Goal: Task Accomplishment & Management: Complete application form

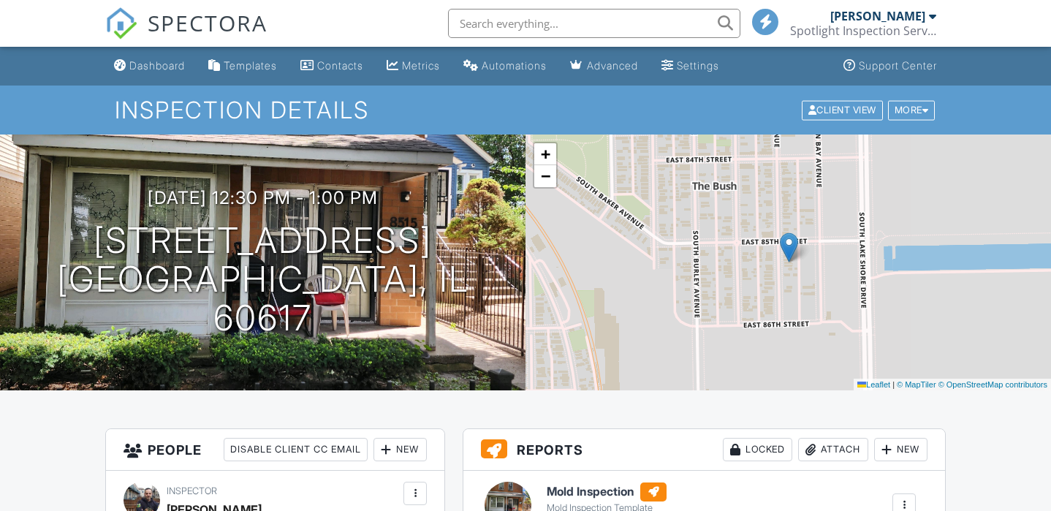
click at [829, 438] on div "Attach" at bounding box center [833, 449] width 70 height 23
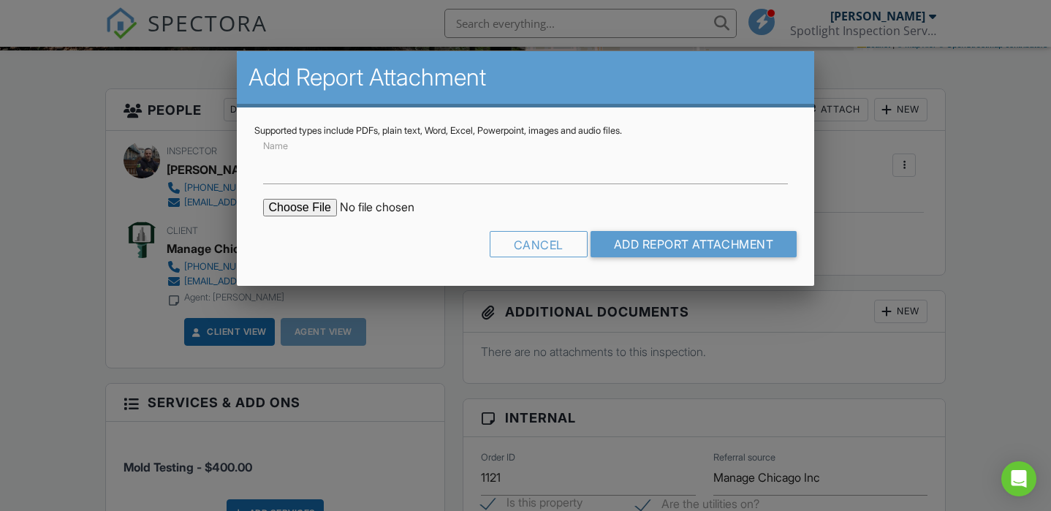
click at [275, 203] on input "file" at bounding box center [387, 208] width 248 height 18
type input "C:\fakepath\8515 S Mackinaw Ave #A Mold Results.pdf"
click at [266, 168] on label "Name" at bounding box center [278, 166] width 31 height 16
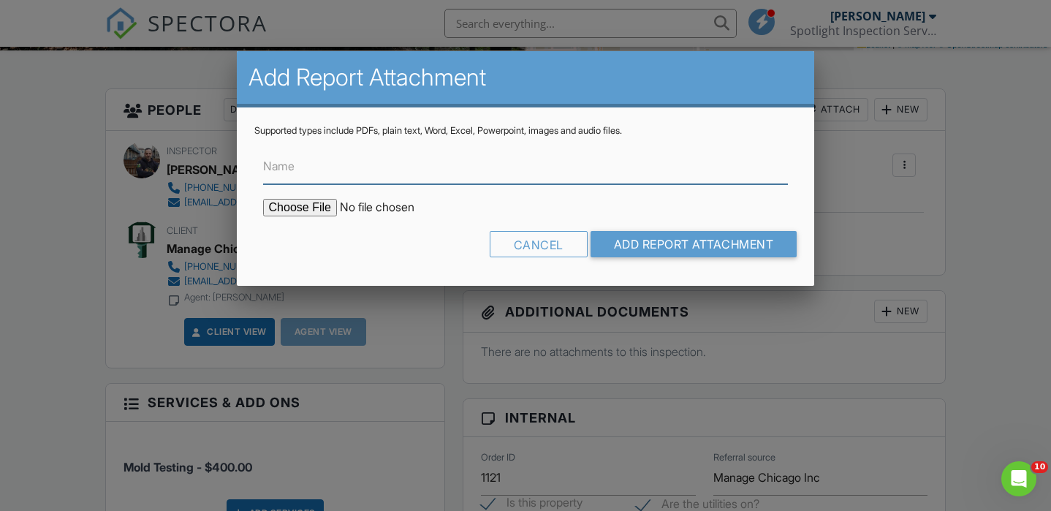
click at [266, 168] on input "Name" at bounding box center [525, 166] width 525 height 36
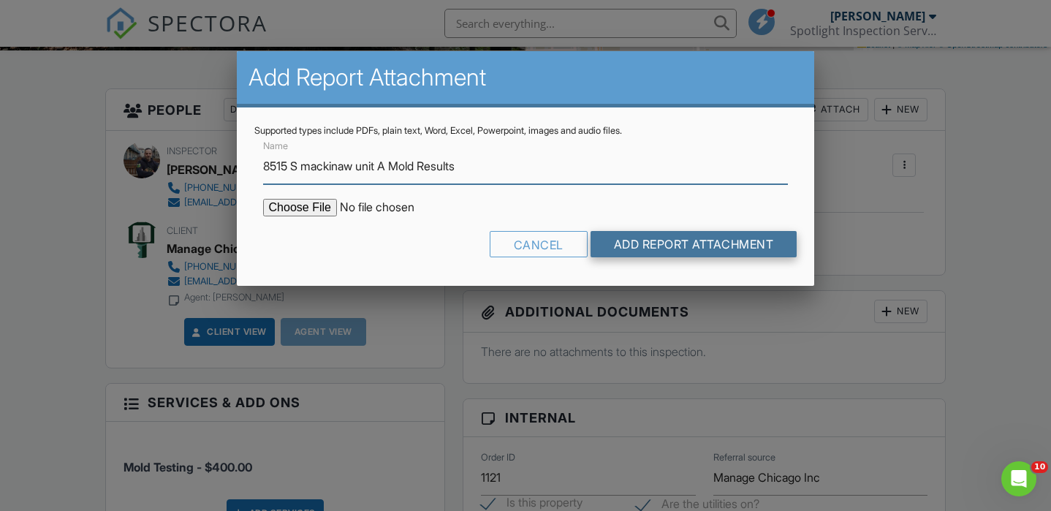
type input "8515 S mackinaw unit A Mold Results"
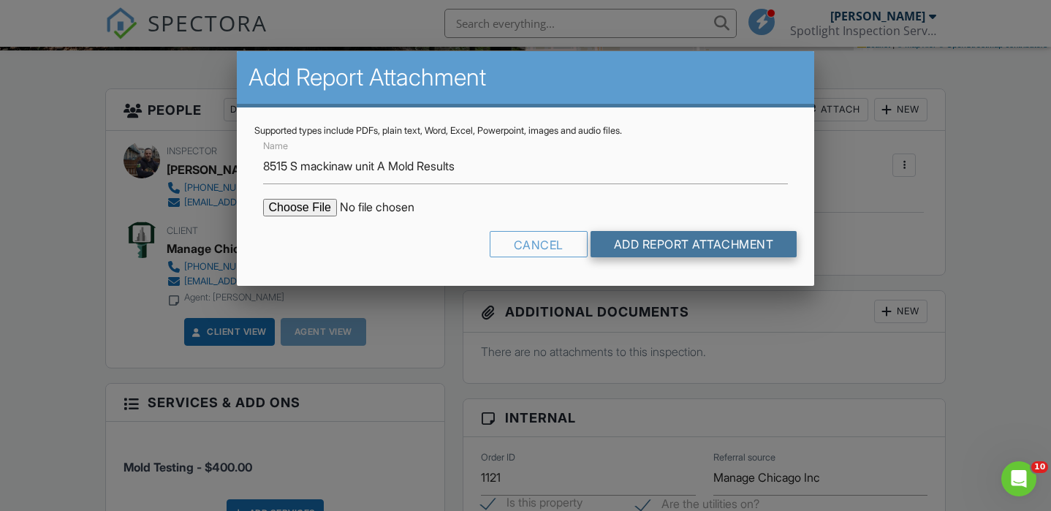
click at [659, 238] on input "Add Report Attachment" at bounding box center [693, 244] width 207 height 26
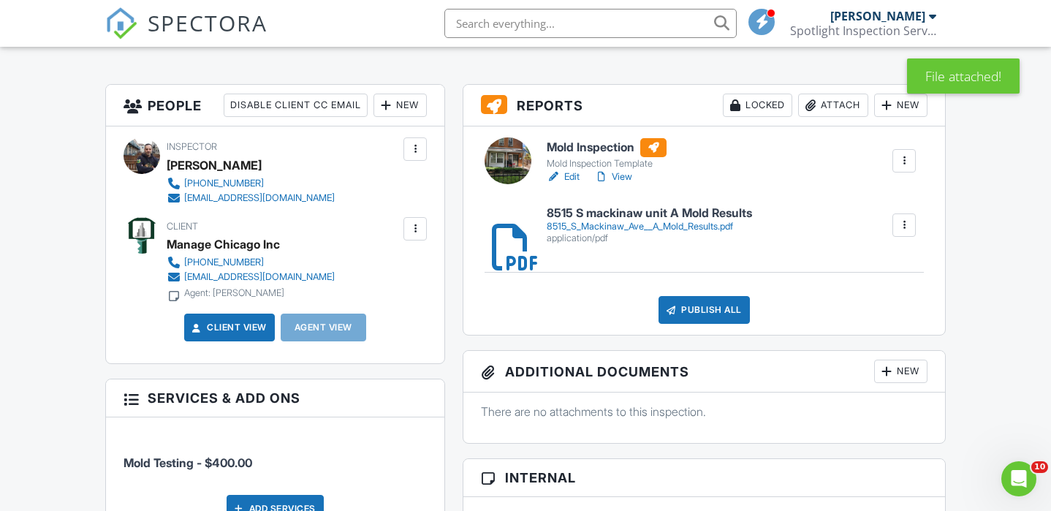
click at [572, 174] on link "Edit" at bounding box center [563, 177] width 33 height 15
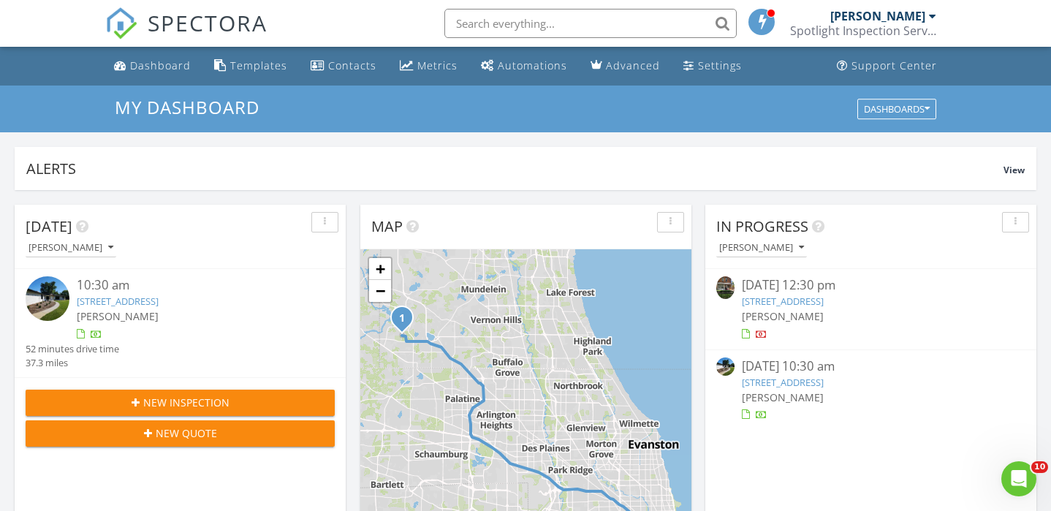
click at [813, 306] on link "8515 S Mackinaw Ave A, Chicago, IL 60617" at bounding box center [783, 300] width 82 height 13
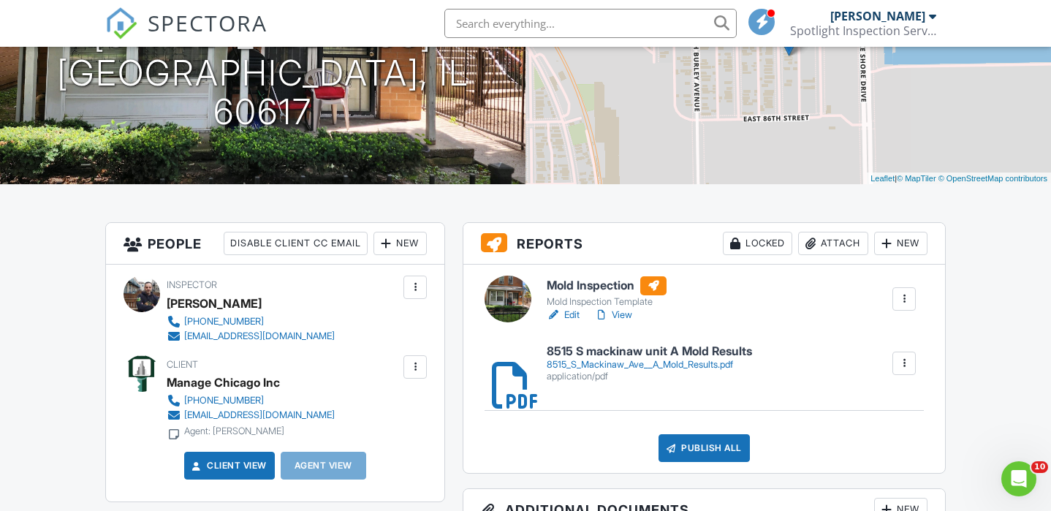
scroll to position [207, 0]
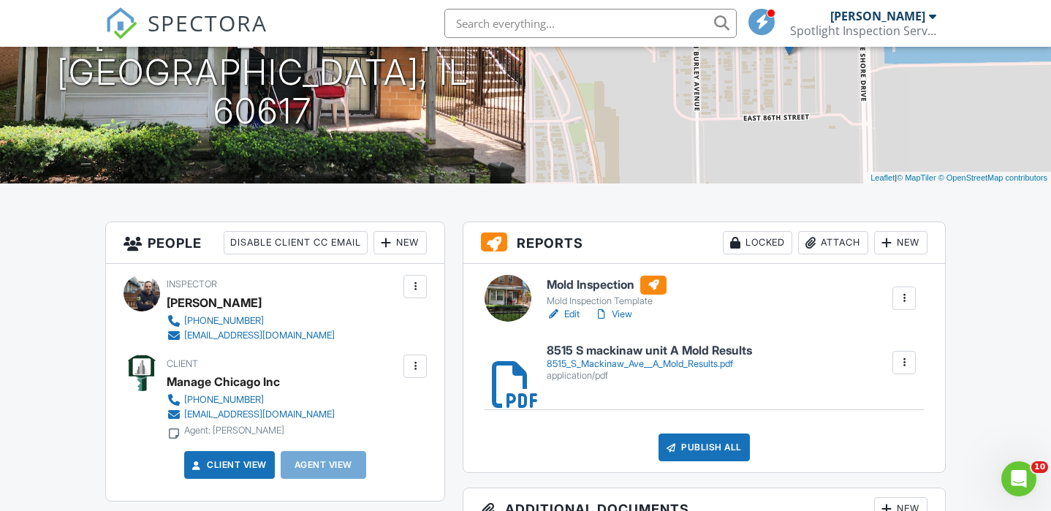
click at [699, 452] on div "Publish All" at bounding box center [703, 447] width 91 height 28
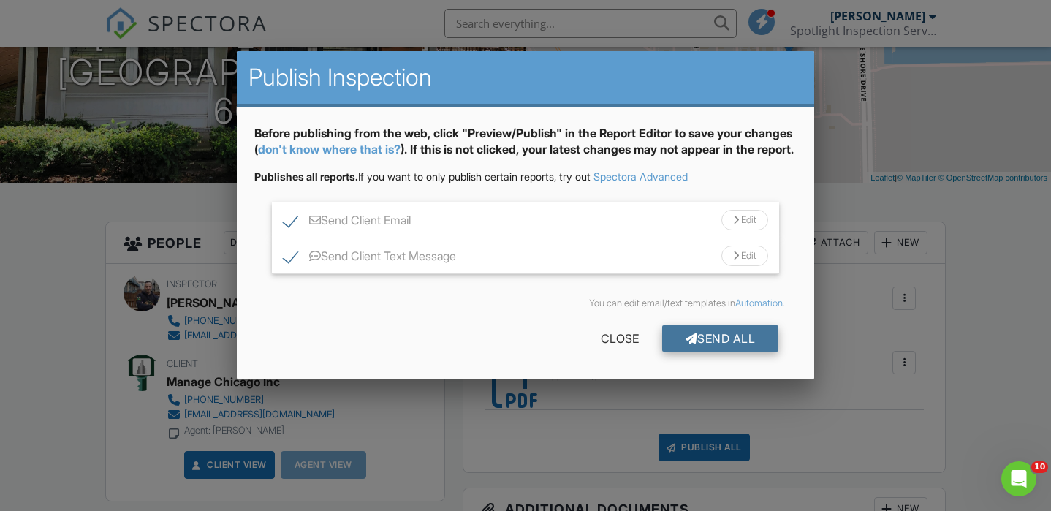
click at [697, 349] on div "Send All" at bounding box center [720, 338] width 117 height 26
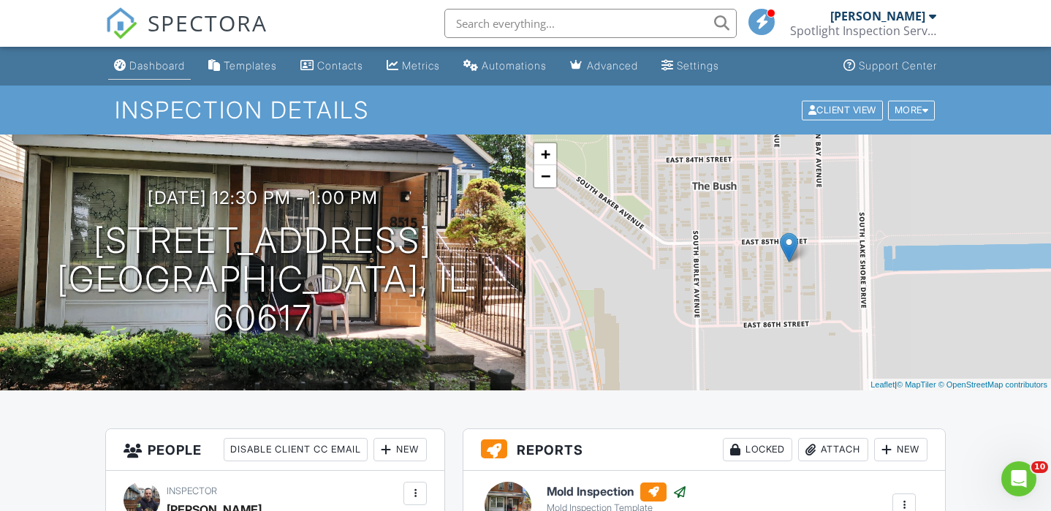
click at [151, 64] on div "Dashboard" at bounding box center [157, 65] width 56 height 12
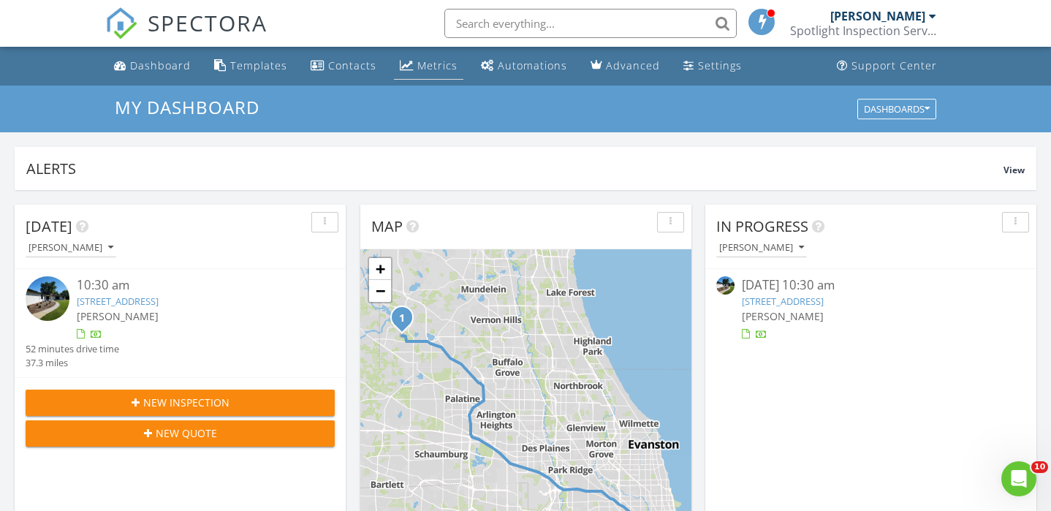
click at [421, 66] on div "Metrics" at bounding box center [437, 65] width 40 height 14
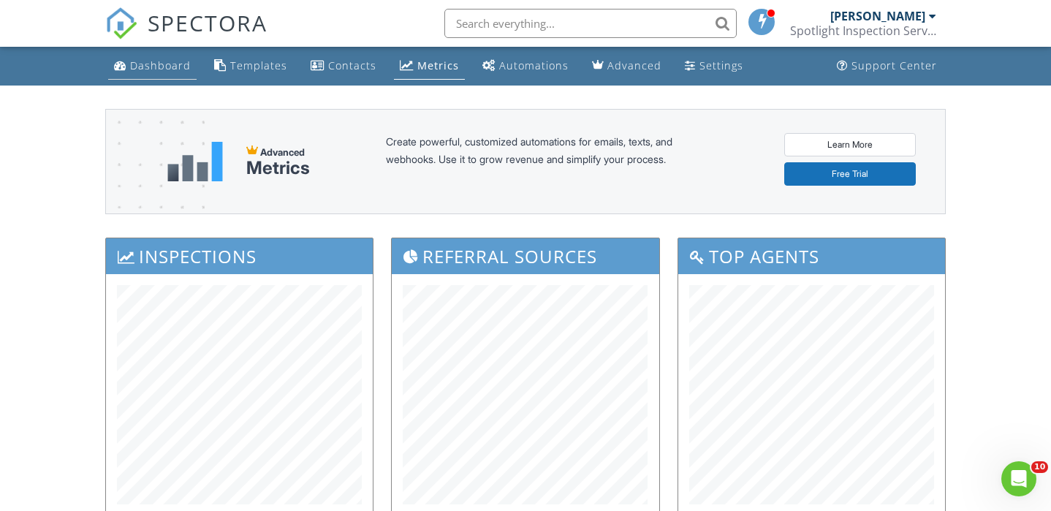
click at [153, 66] on div "Dashboard" at bounding box center [160, 65] width 61 height 14
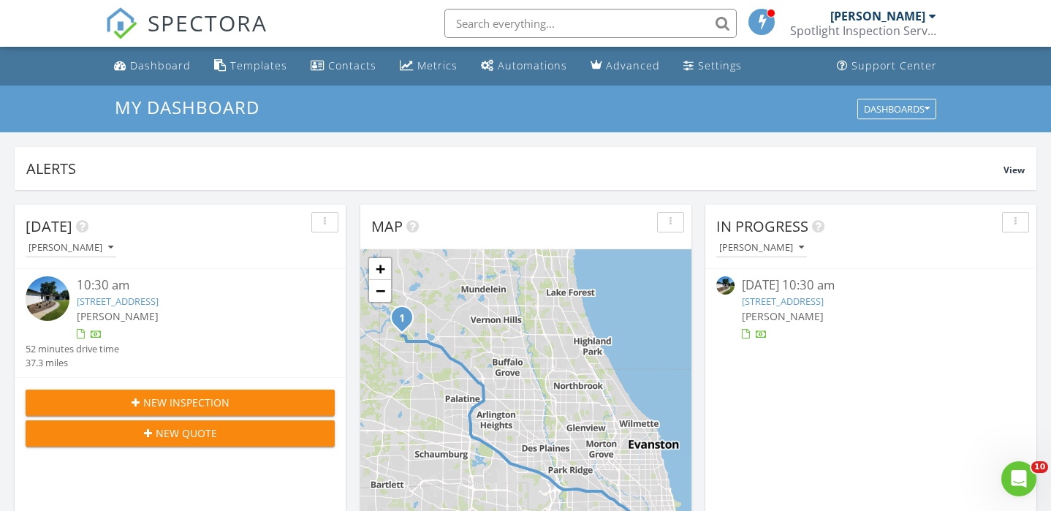
click at [166, 410] on span "New Inspection" at bounding box center [186, 402] width 86 height 15
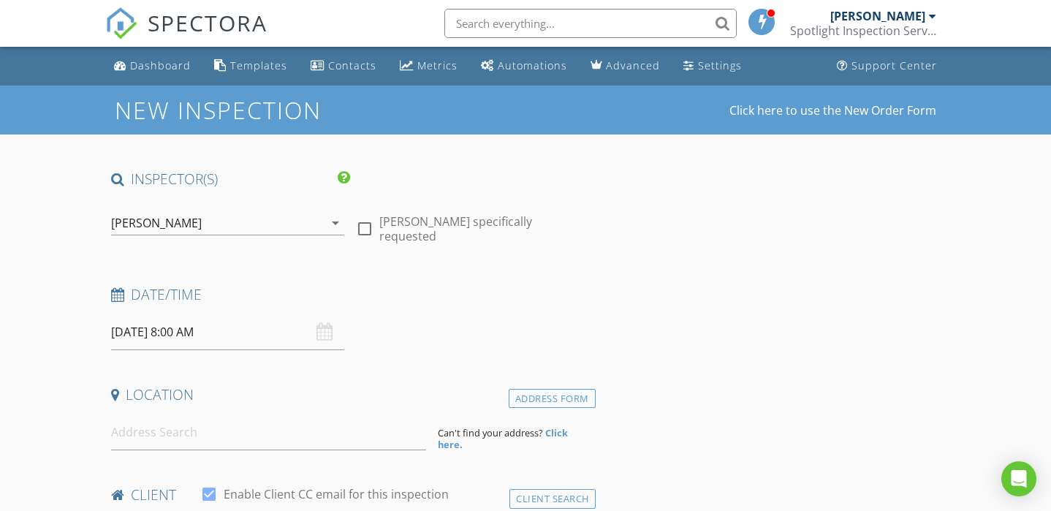
click at [166, 338] on input "[DATE] 8:00 AM" at bounding box center [228, 332] width 234 height 36
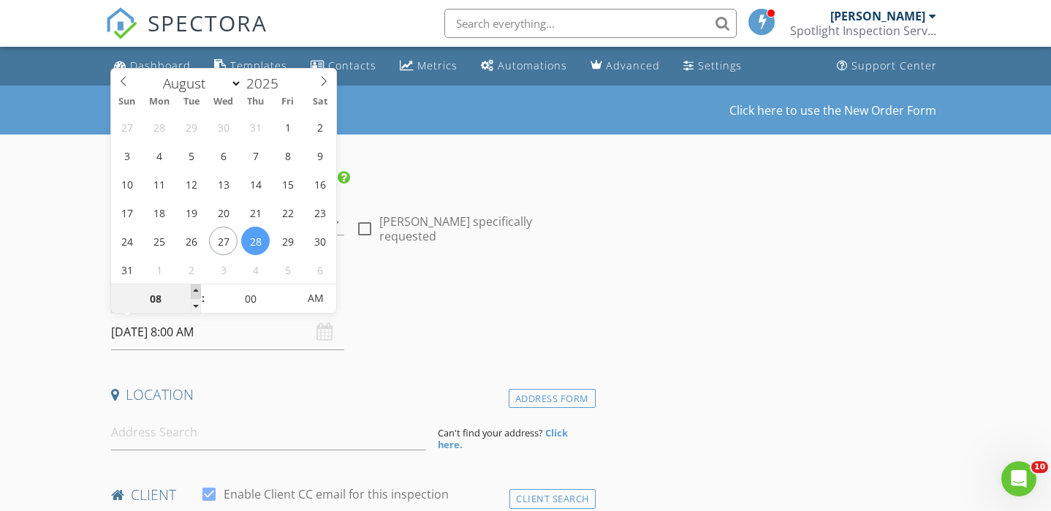
click at [195, 289] on span at bounding box center [196, 291] width 10 height 15
type input "09"
type input "[DATE] 9:00 AM"
click at [195, 289] on span at bounding box center [196, 291] width 10 height 15
type input "10"
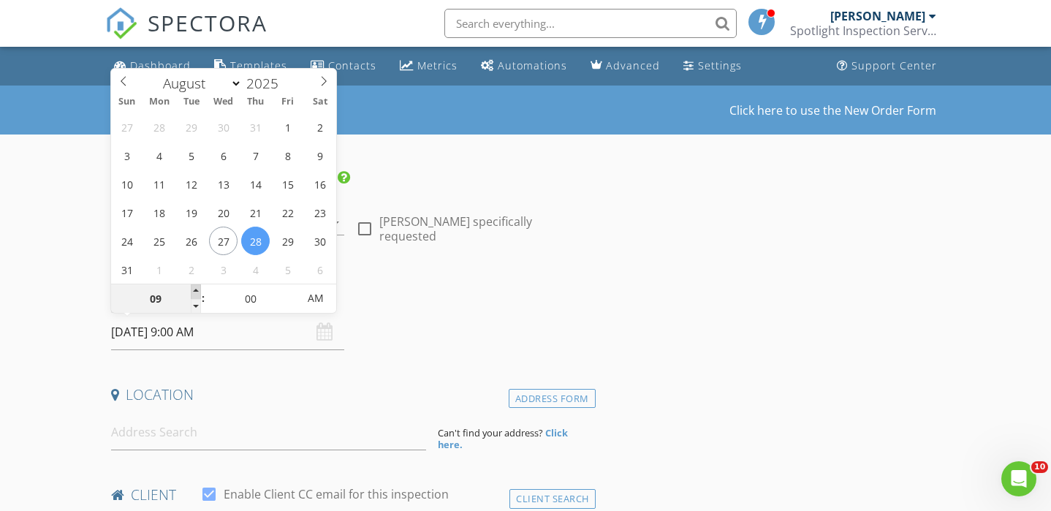
type input "[DATE] 10:00 AM"
click at [144, 437] on input at bounding box center [268, 432] width 315 height 36
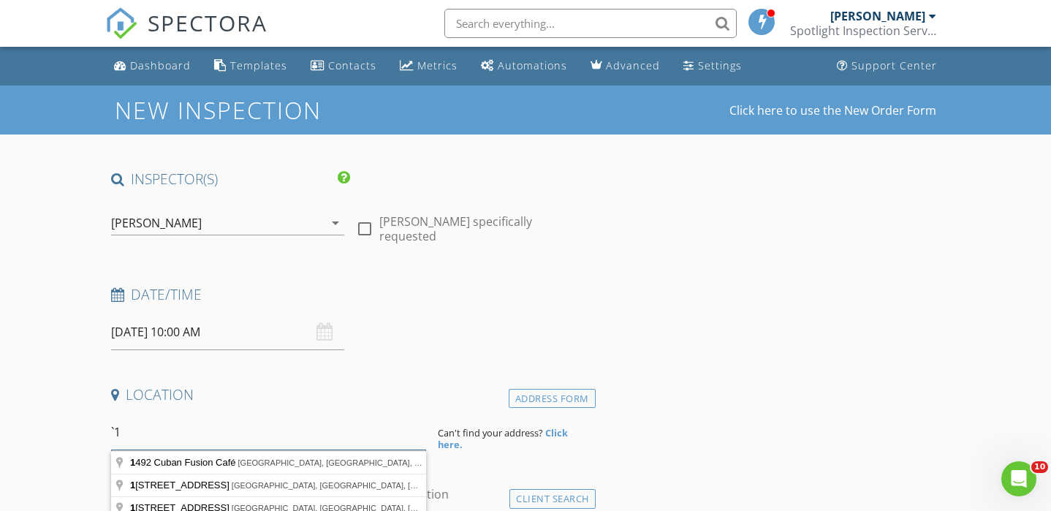
type input "`"
type input "1148 West North Shore Avenue, Chicago, IL, USA"
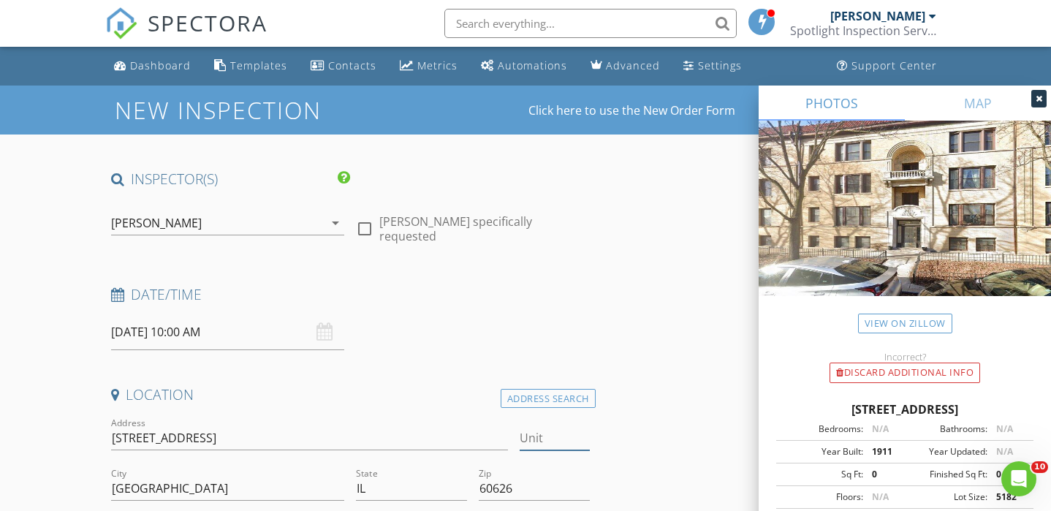
click at [531, 436] on input "Unit" at bounding box center [555, 438] width 70 height 24
type input "3W"
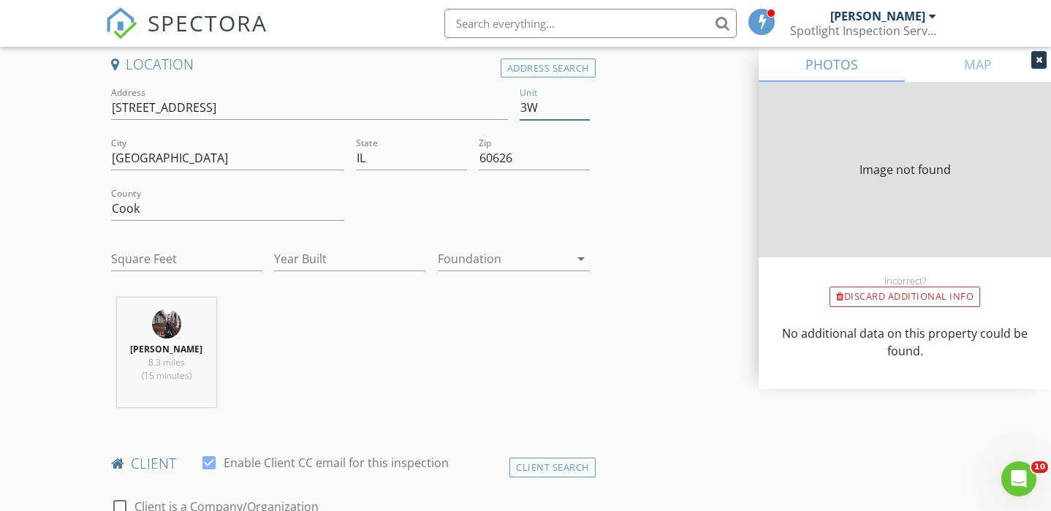
type input "0"
type input "1911"
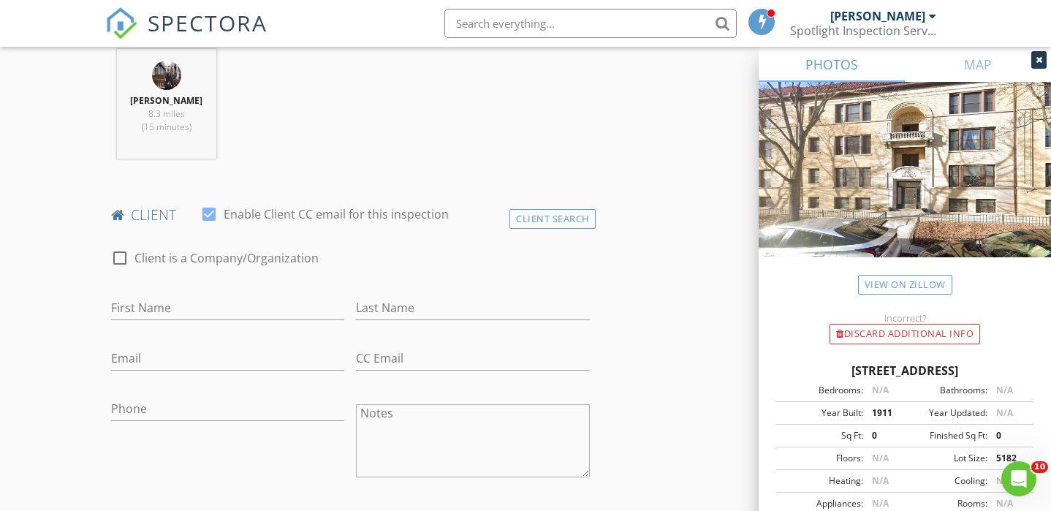
scroll to position [596, 0]
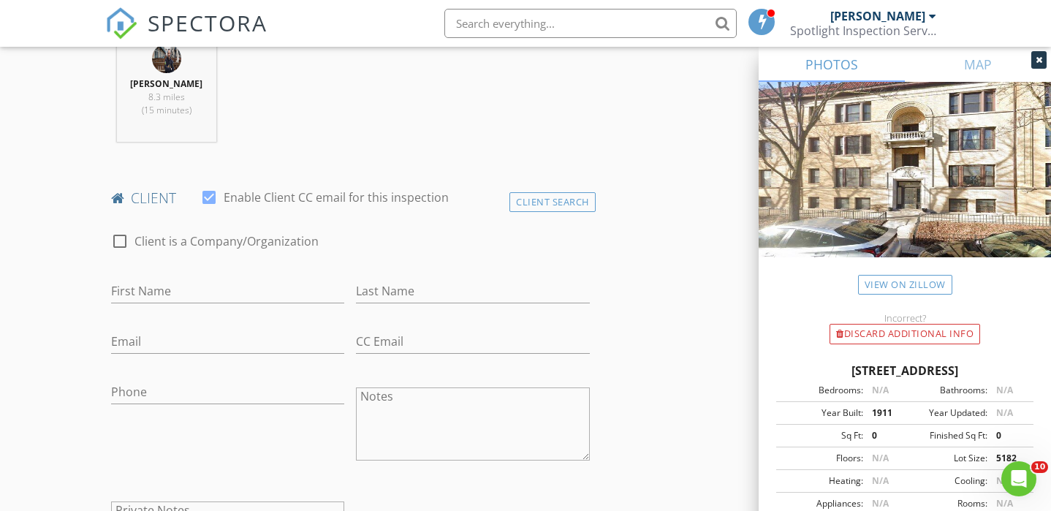
type input "3W"
click at [127, 302] on input "First Name" at bounding box center [228, 291] width 234 height 24
type input "[PERSON_NAME]"
click at [369, 285] on input "Last Name" at bounding box center [473, 291] width 234 height 24
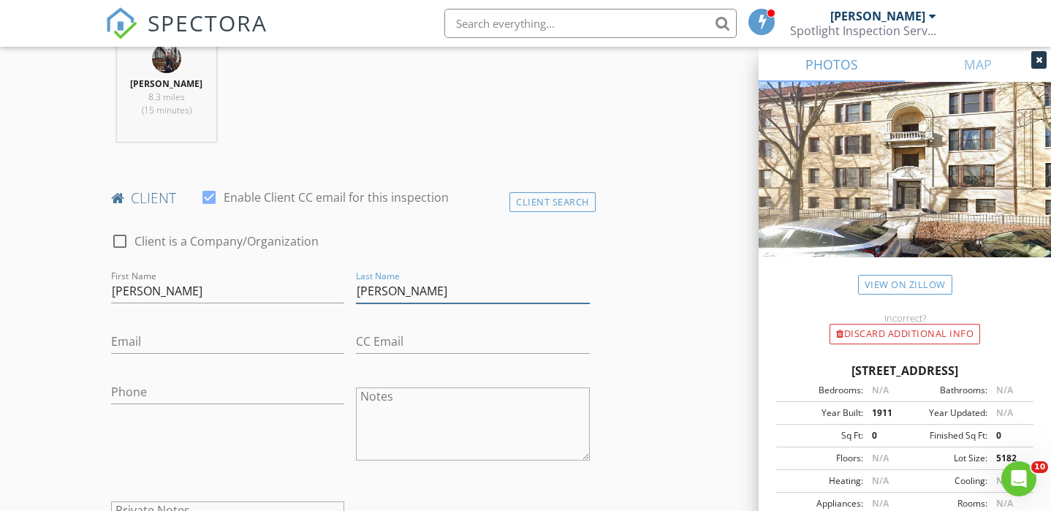
type input "[PERSON_NAME]"
click at [151, 343] on input "Email" at bounding box center [228, 342] width 234 height 24
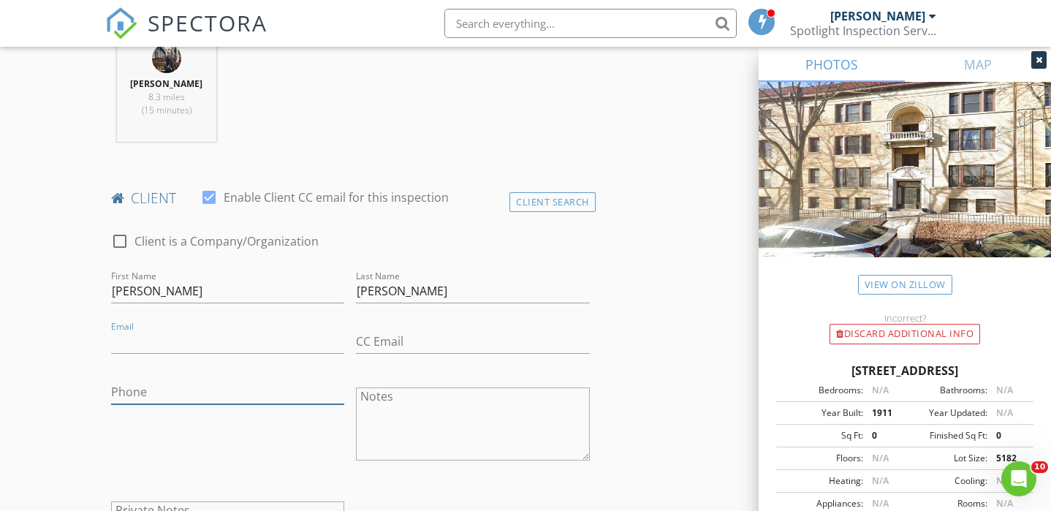
click at [136, 389] on input "Phone" at bounding box center [228, 392] width 234 height 24
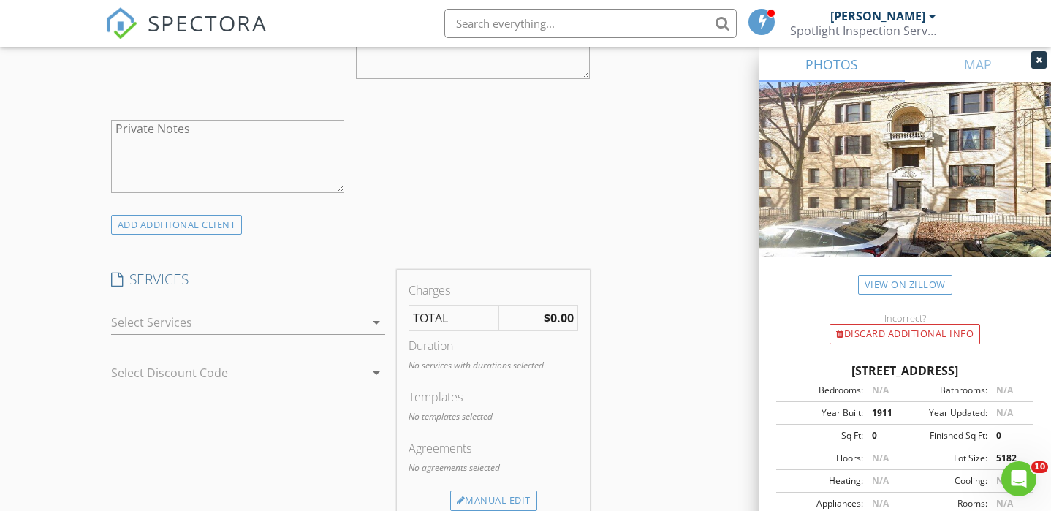
scroll to position [988, 0]
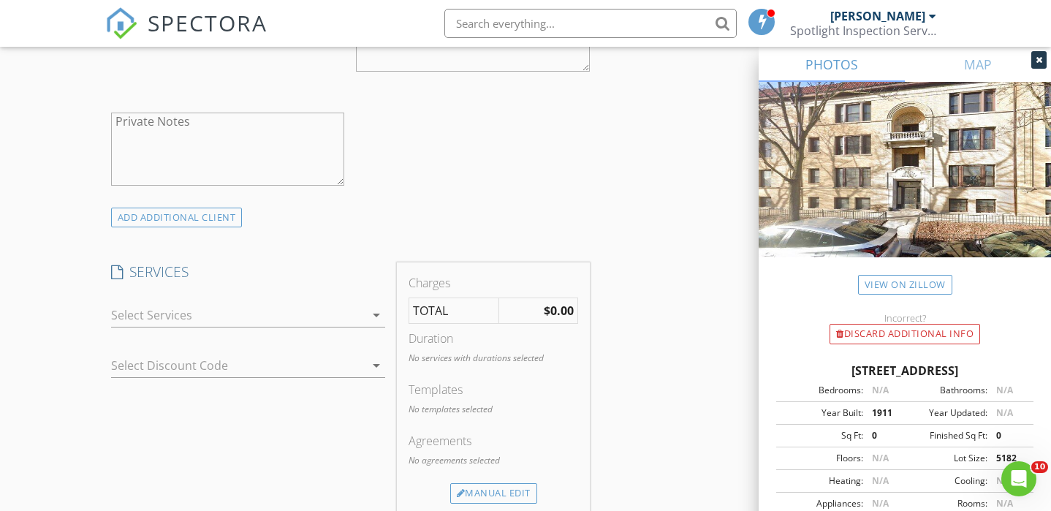
type input "[PHONE_NUMBER]"
click at [375, 314] on icon "arrow_drop_down" at bounding box center [377, 315] width 18 height 18
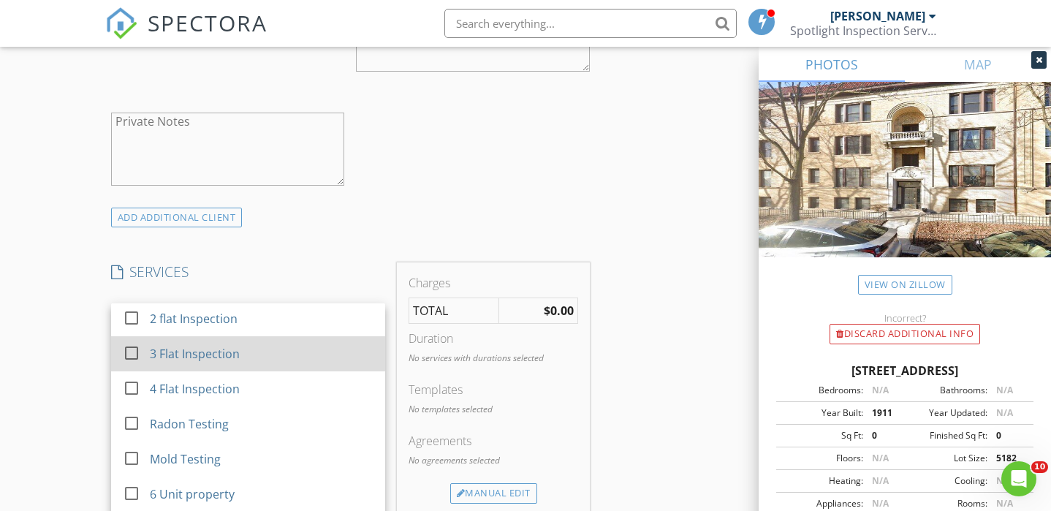
scroll to position [110, 0]
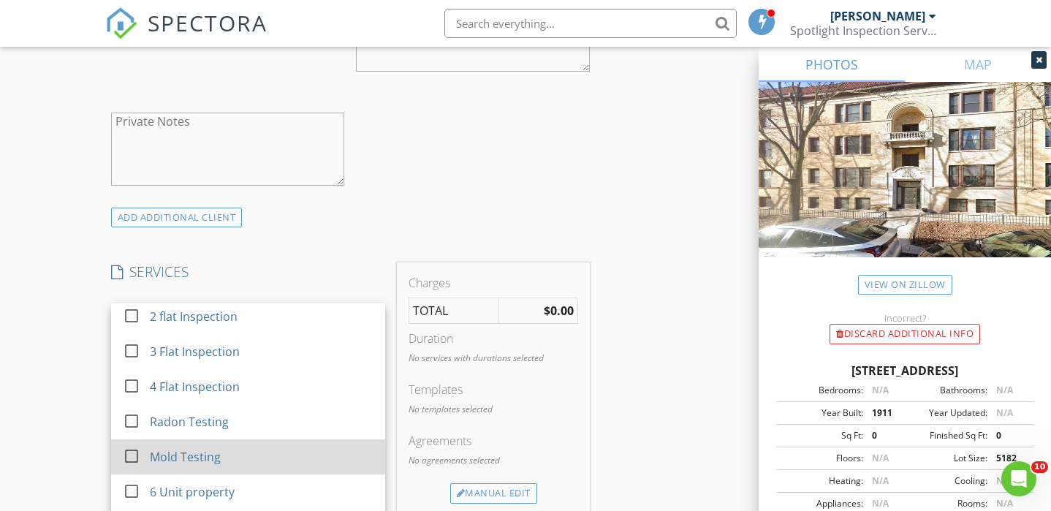
click at [297, 449] on div "Mold Testing" at bounding box center [261, 456] width 224 height 29
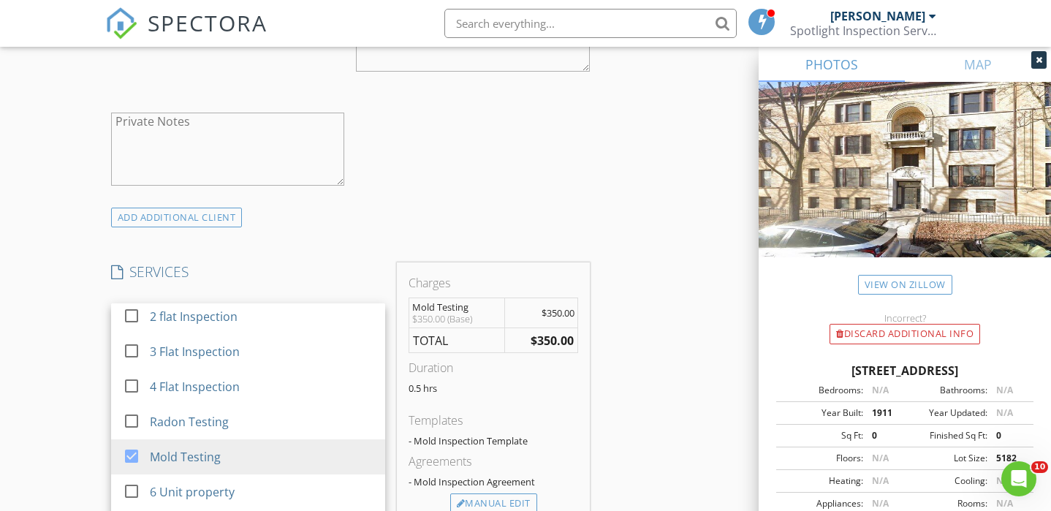
click at [560, 220] on div "ADD ADDITIONAL client" at bounding box center [350, 218] width 490 height 20
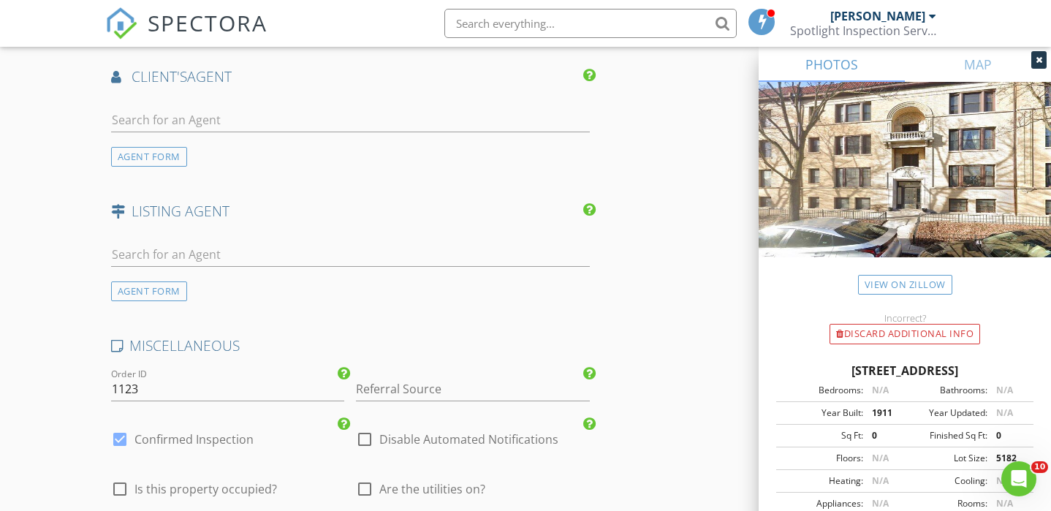
scroll to position [1801, 0]
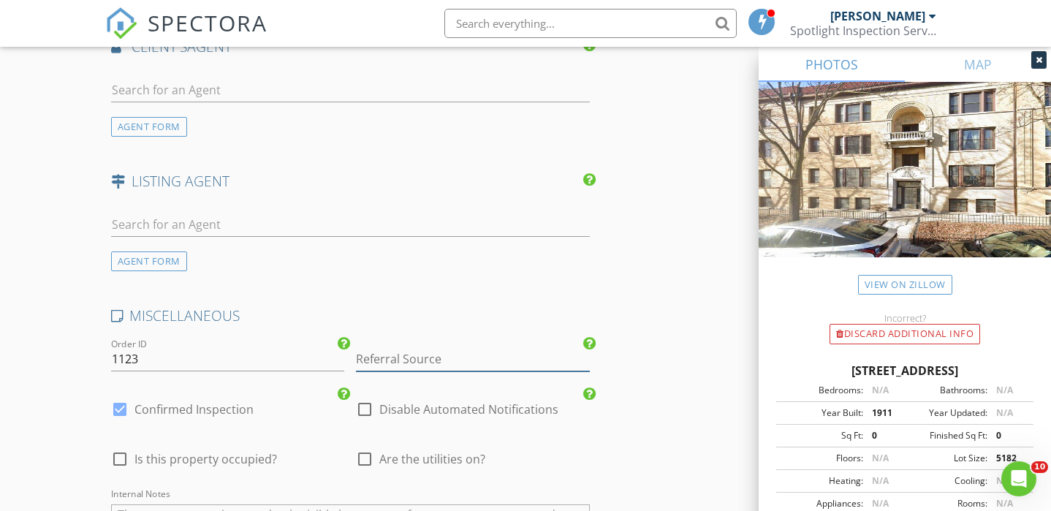
click at [397, 355] on input "Referral Source" at bounding box center [473, 359] width 234 height 24
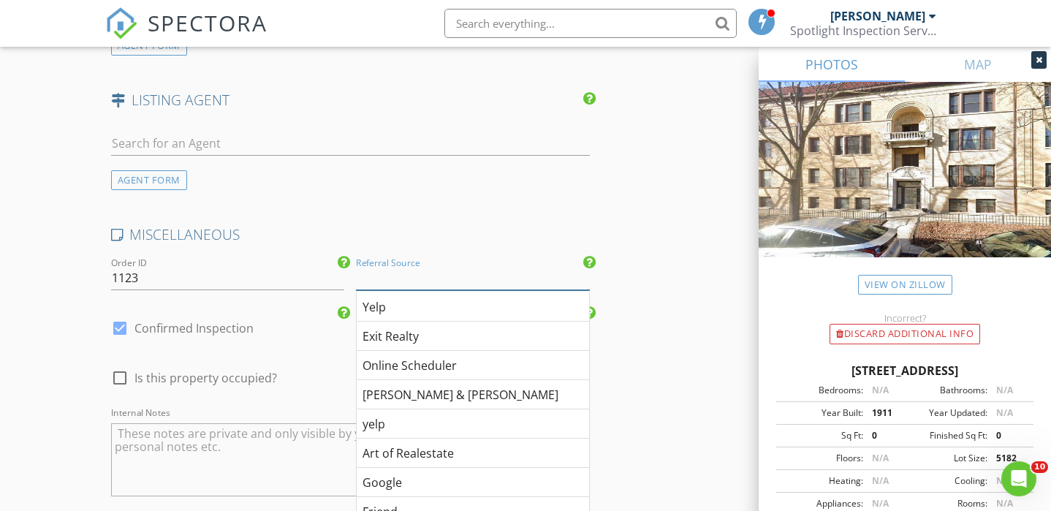
scroll to position [1901, 0]
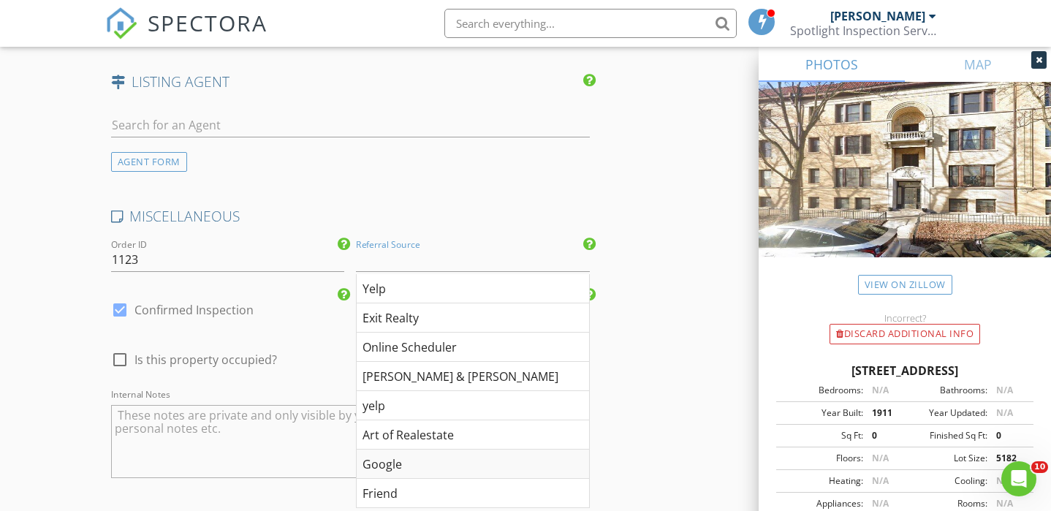
click at [381, 460] on div "Google" at bounding box center [473, 463] width 232 height 29
type input "Google"
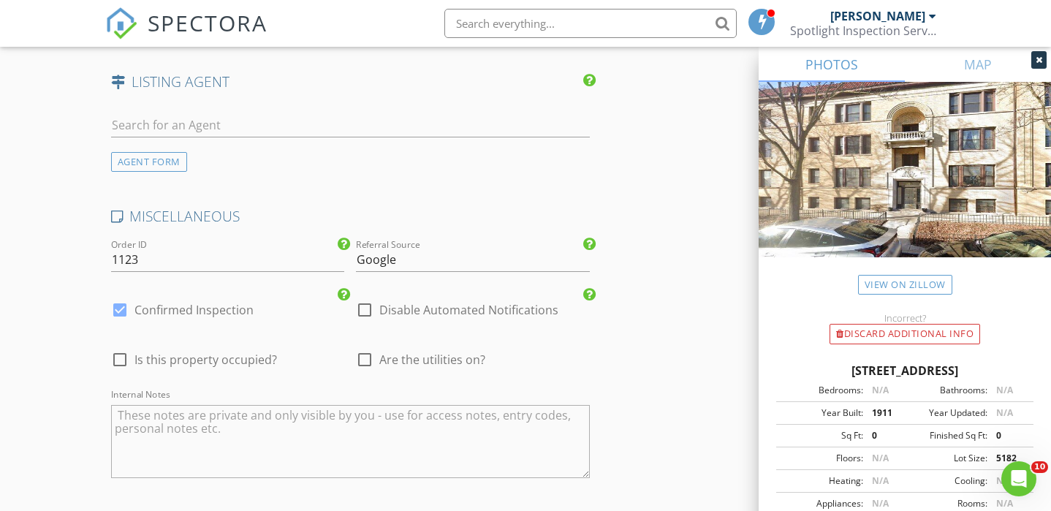
click at [118, 369] on div at bounding box center [119, 359] width 25 height 25
checkbox input "true"
click at [363, 364] on div at bounding box center [364, 359] width 25 height 25
checkbox input "true"
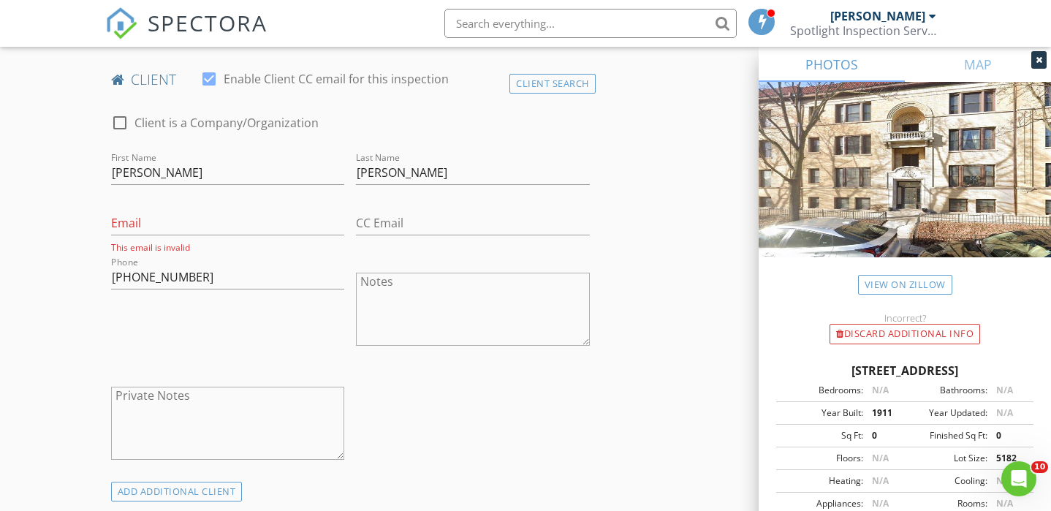
scroll to position [686, 0]
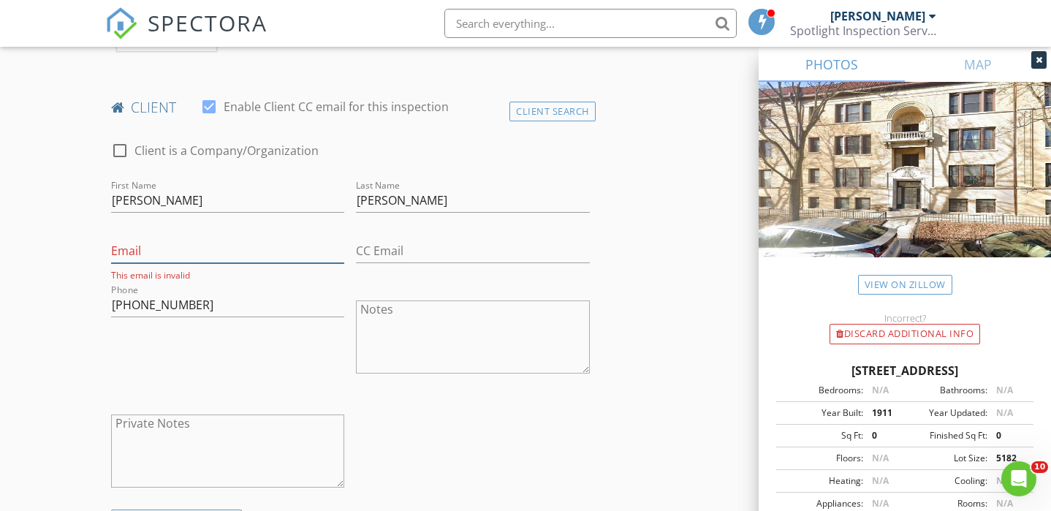
click at [118, 254] on input "Email" at bounding box center [228, 251] width 234 height 24
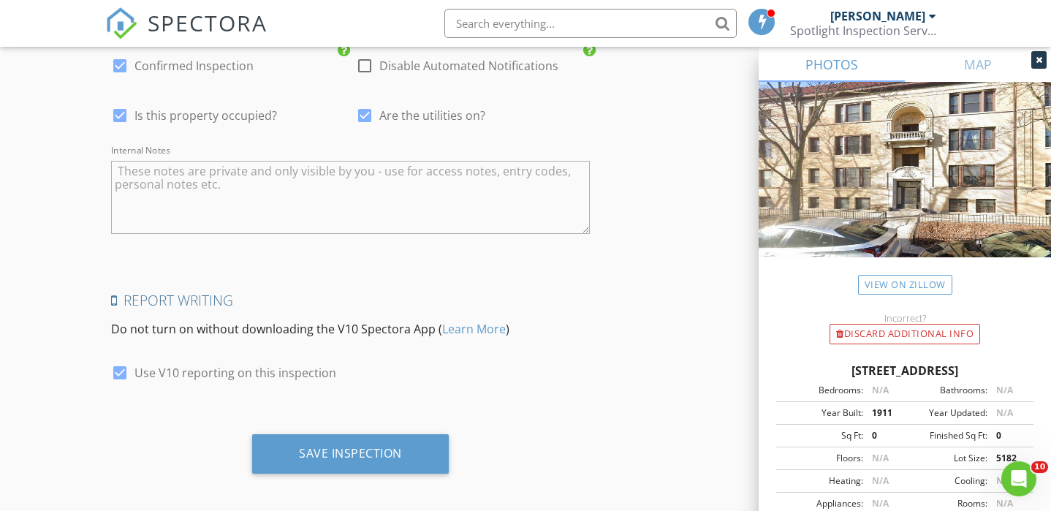
scroll to position [2150, 0]
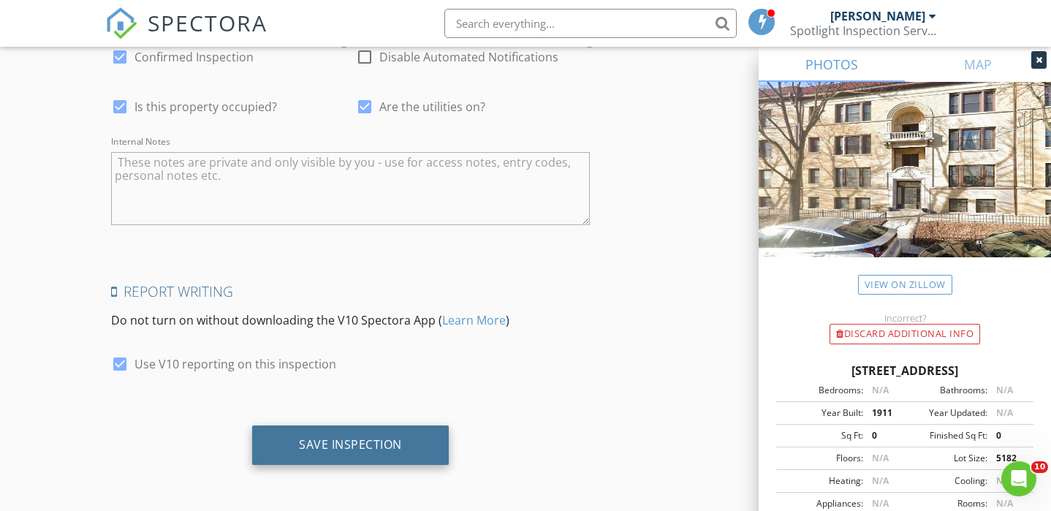
type input "[EMAIL_ADDRESS][DOMAIN_NAME]"
click at [346, 438] on div "Save Inspection" at bounding box center [350, 444] width 103 height 15
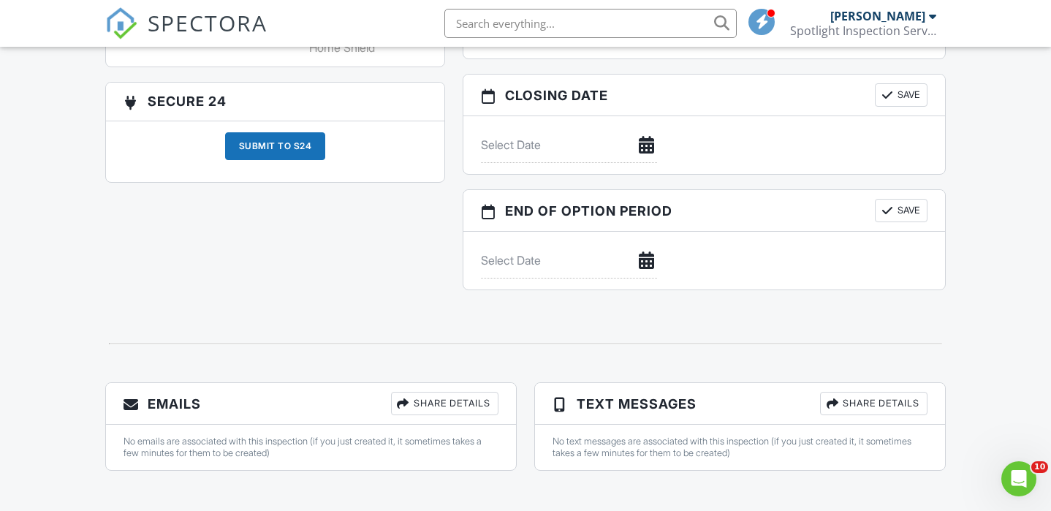
scroll to position [1341, 0]
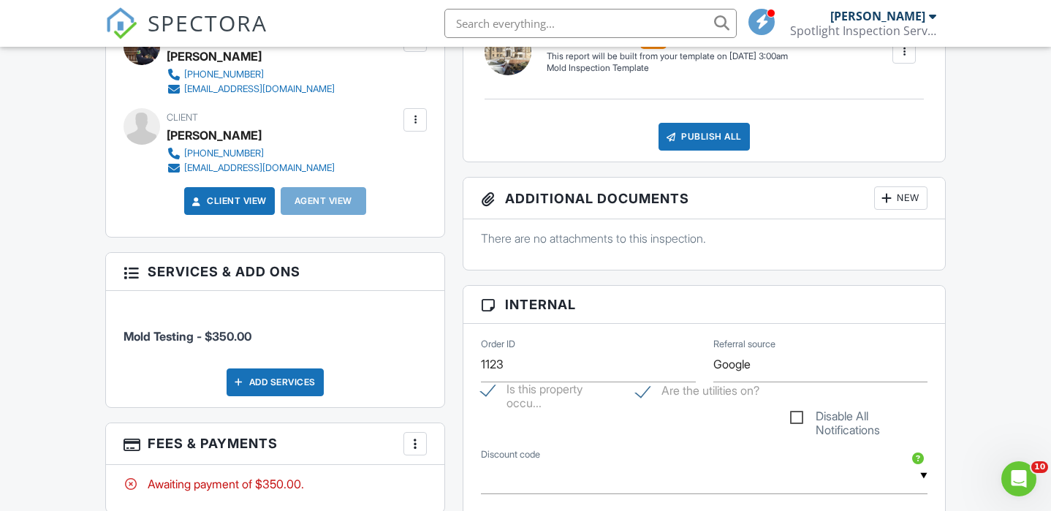
scroll to position [446, 0]
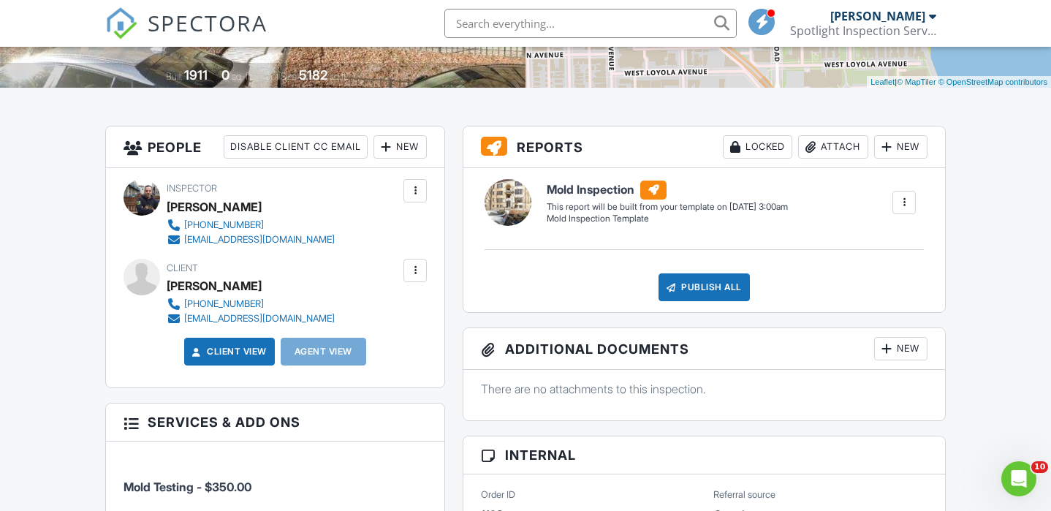
scroll to position [297, 0]
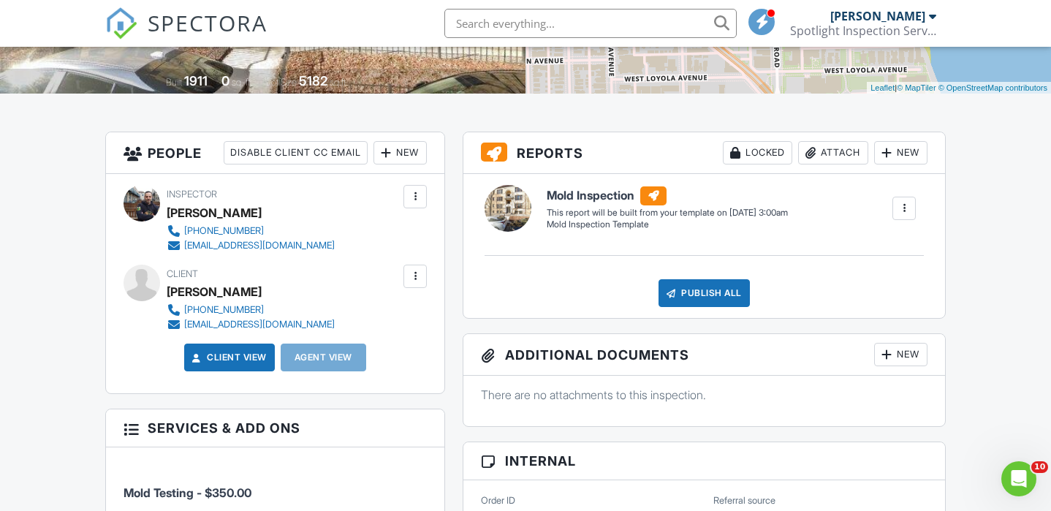
click at [414, 274] on div at bounding box center [415, 276] width 15 height 15
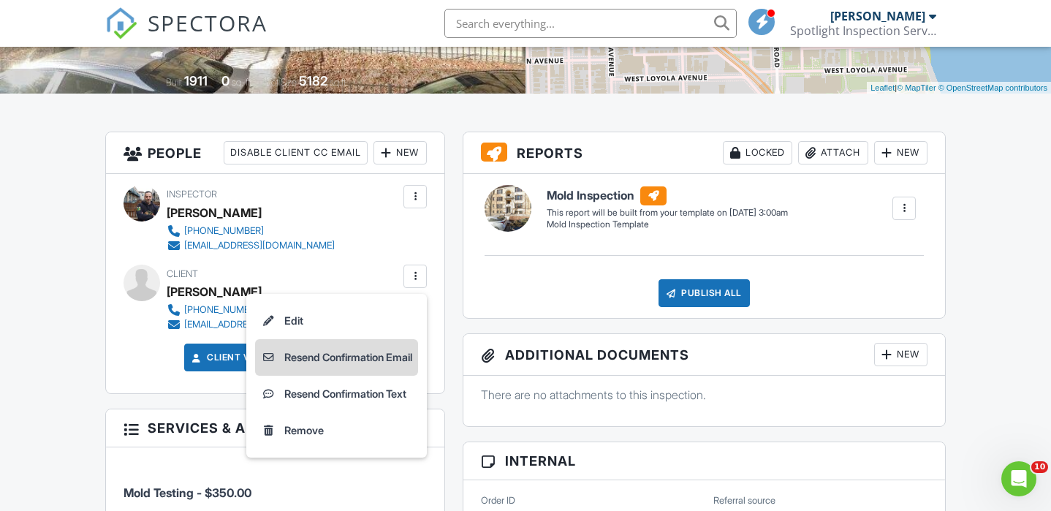
click at [356, 354] on li "Resend Confirmation Email" at bounding box center [336, 357] width 163 height 37
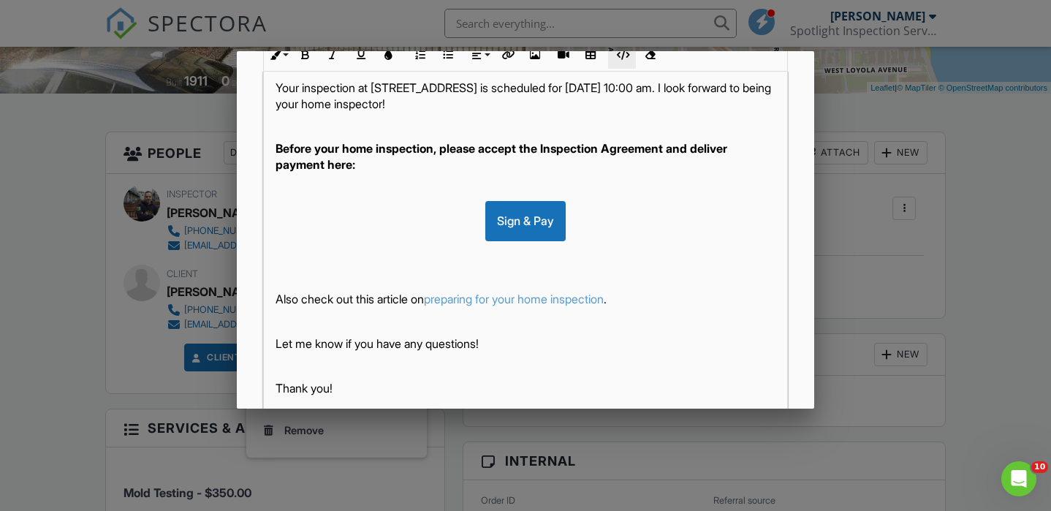
scroll to position [361, 0]
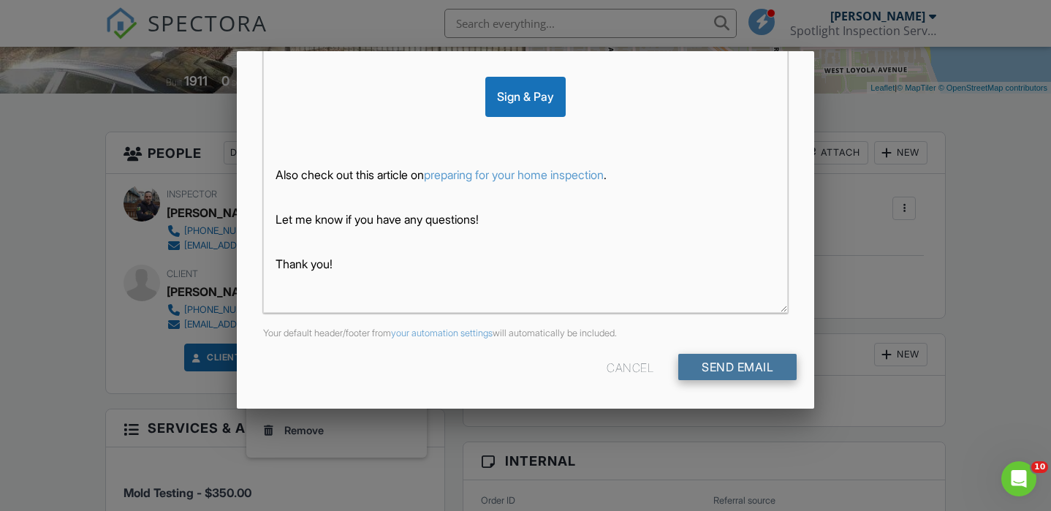
click at [712, 361] on input "Send Email" at bounding box center [737, 367] width 118 height 26
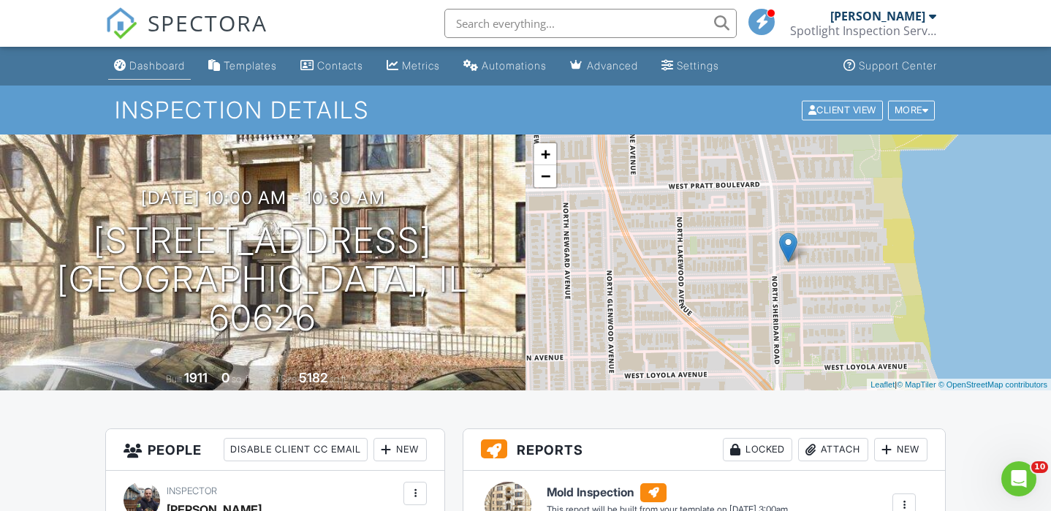
click at [157, 69] on div "Dashboard" at bounding box center [157, 65] width 56 height 12
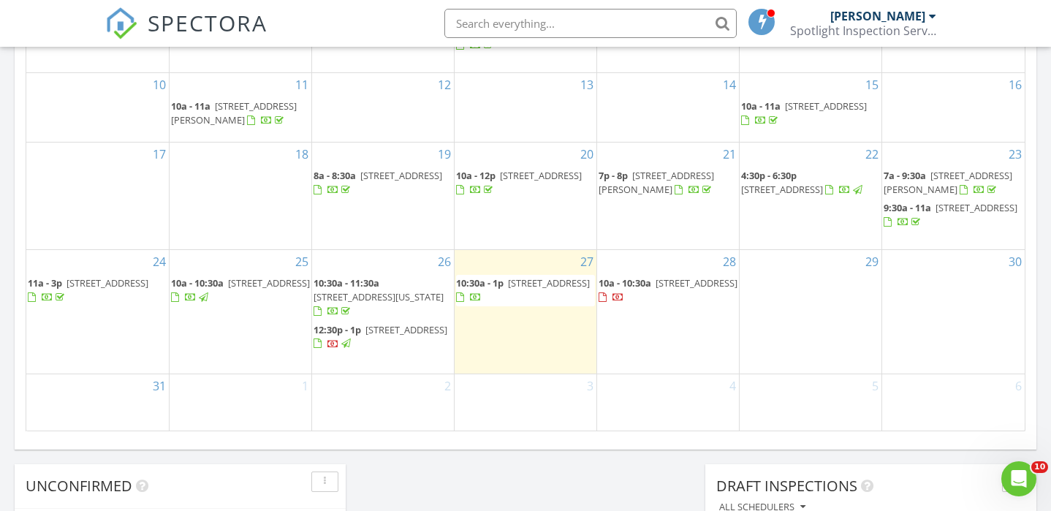
scroll to position [906, 0]
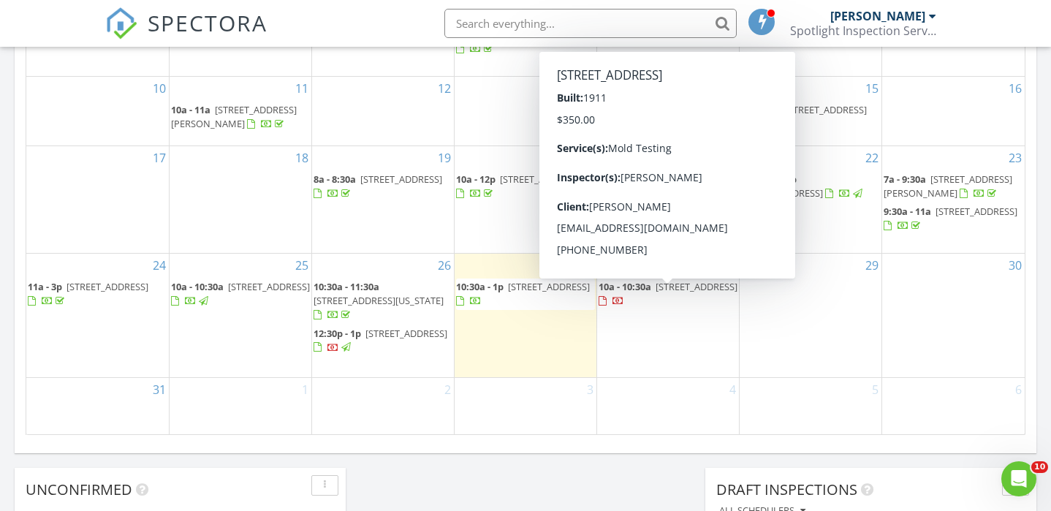
click at [655, 293] on span "[STREET_ADDRESS]" at bounding box center [696, 286] width 82 height 13
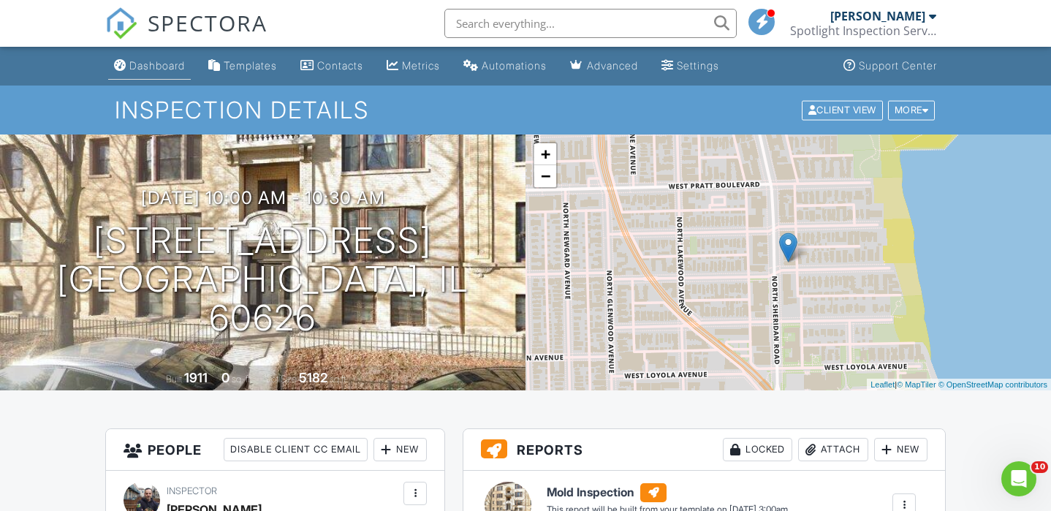
click at [153, 58] on link "Dashboard" at bounding box center [149, 66] width 83 height 27
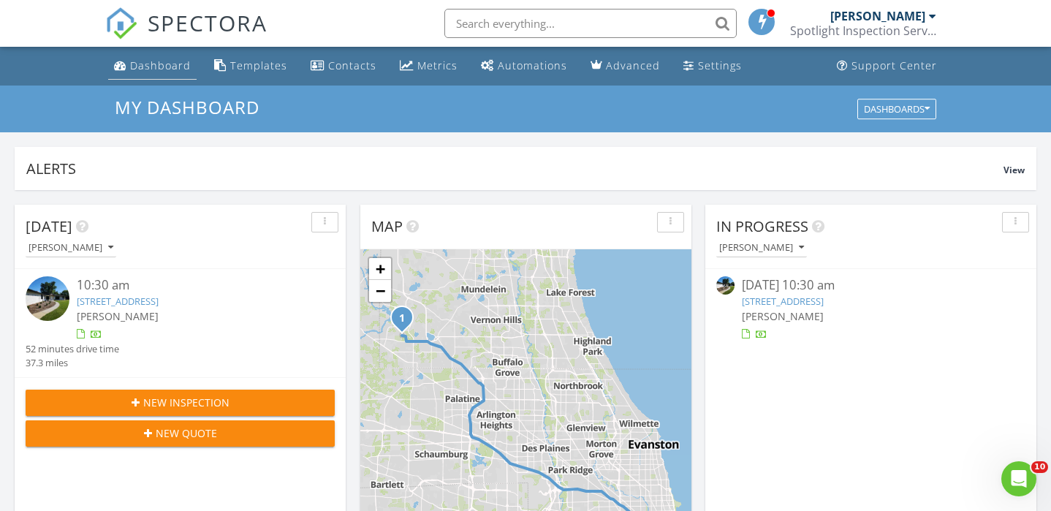
click at [157, 61] on div "Dashboard" at bounding box center [160, 65] width 61 height 14
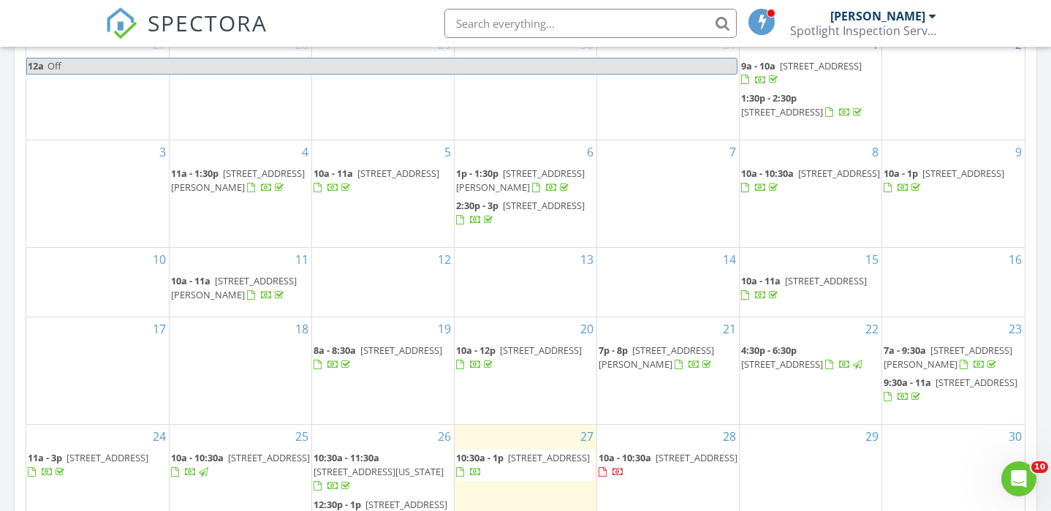
scroll to position [575, 0]
